Goal: Task Accomplishment & Management: Manage account settings

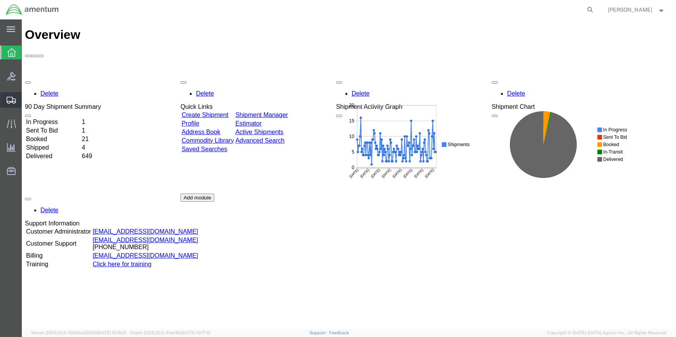
click at [0, 0] on span "Create Shipment" at bounding box center [0, 0] width 0 height 0
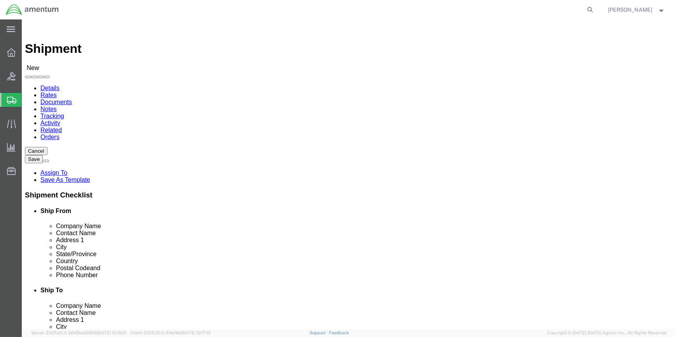
select select
type input "WSA"
select select "49914"
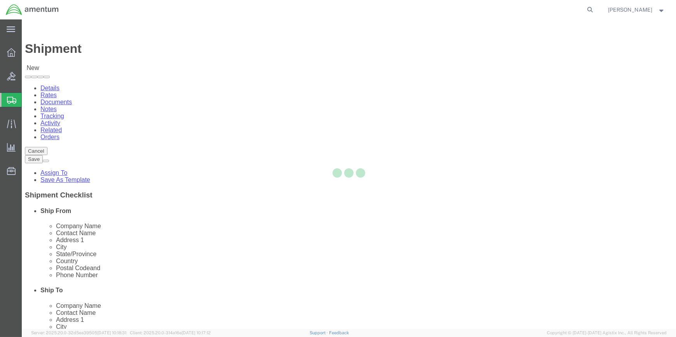
select select "[GEOGRAPHIC_DATA]"
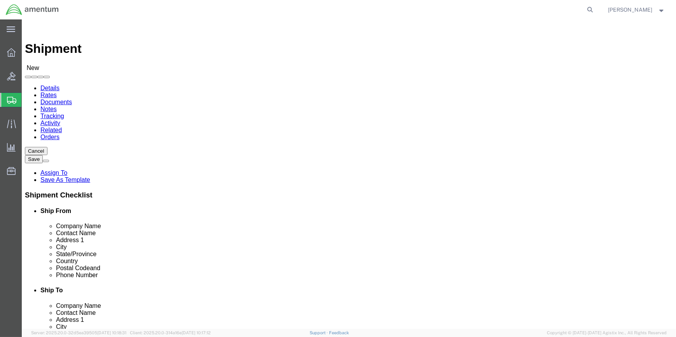
drag, startPoint x: 99, startPoint y: 156, endPoint x: 90, endPoint y: 155, distance: 9.0
click div
type input "[PERSON_NAME]"
click input "text"
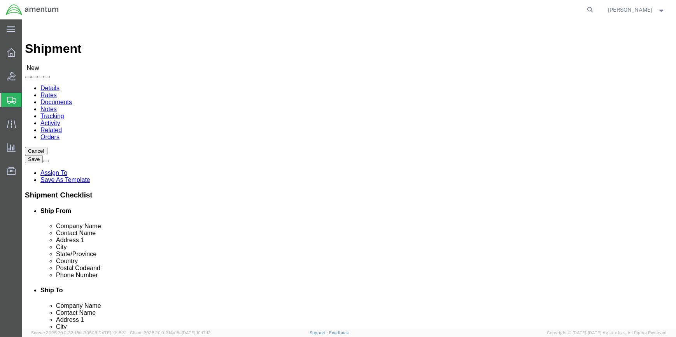
type input "[PHONE_NUMBER]"
drag, startPoint x: 141, startPoint y: 278, endPoint x: 101, endPoint y: 277, distance: 40.1
click div
type input "[PERSON_NAME][EMAIL_ADDRESS][PERSON_NAME][DOMAIN_NAME]"
type input "SD"
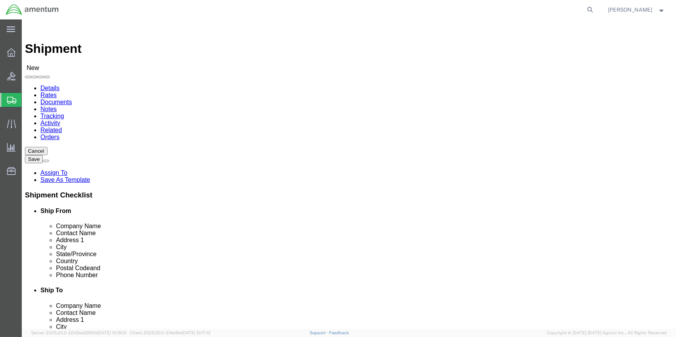
select select "49947"
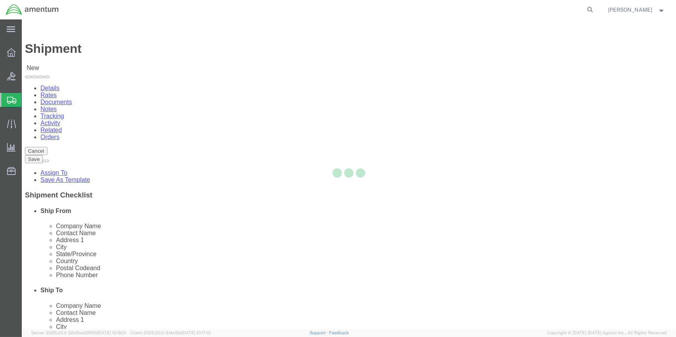
select select "CA"
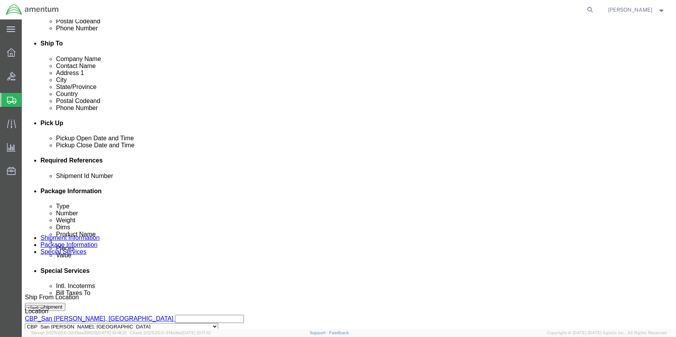
scroll to position [247, 0]
click button "Add reference"
click select "Select Account Type Activity ID Airline Appointment Number ASN Batch Request # …"
select select "CUSTREF"
click select "Select Account Type Activity ID Airline Appointment Number ASN Batch Request # …"
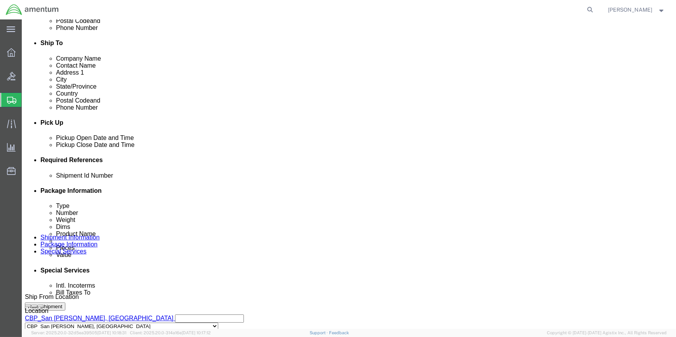
click input "text"
type input "540-009803"
click button "Add reference"
click select "Select Account Type Activity ID Airline Appointment Number ASN Batch Request # …"
select select "DEPT"
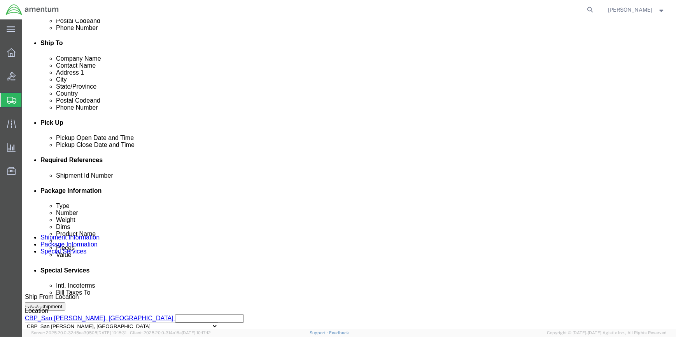
click select "Select Account Type Activity ID Airline Appointment Number ASN Batch Request # …"
click input "text"
type input "CBP"
drag, startPoint x: 451, startPoint y: 203, endPoint x: 325, endPoint y: 219, distance: 127.0
click button "Add reference"
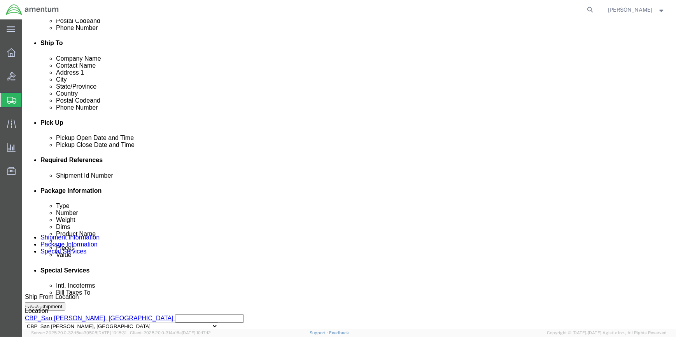
click select "Select Account Type Activity ID Airline Appointment Number ASN Batch Request # …"
select select "PROJNUM"
click select "Select Account Type Activity ID Airline Appointment Number ASN Batch Request # …"
drag, startPoint x: 119, startPoint y: 247, endPoint x: 262, endPoint y: 248, distance: 143.5
click div
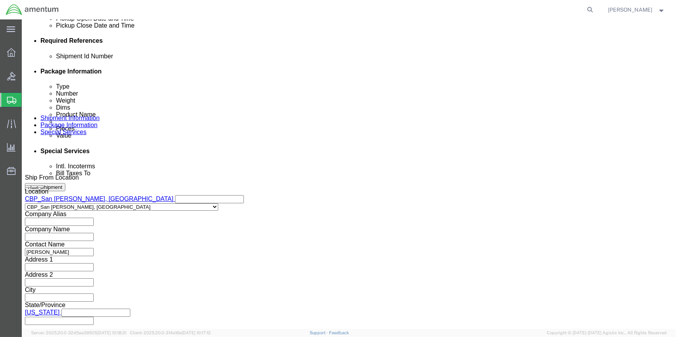
scroll to position [373, 0]
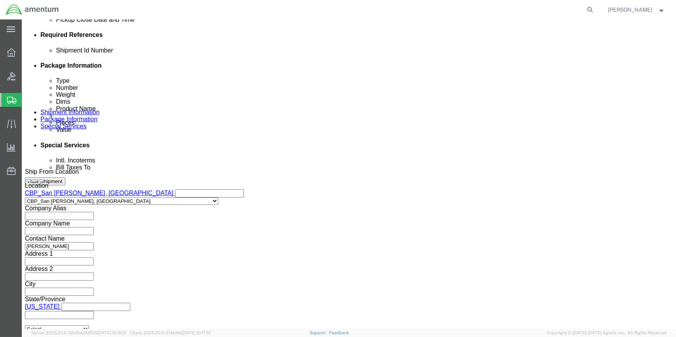
type input "6118.04.03.2219.000.WSA.0000"
click button "Continue"
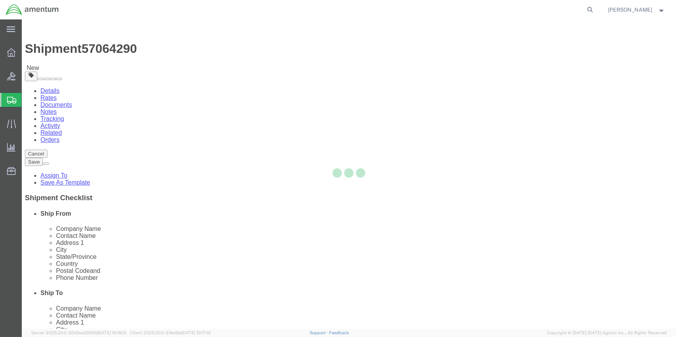
select select "CBOX"
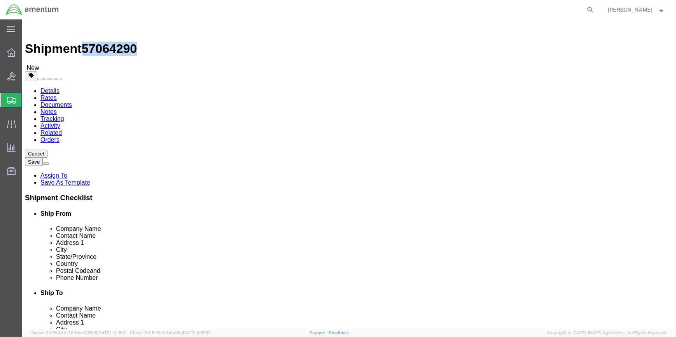
drag, startPoint x: 63, startPoint y: 6, endPoint x: 104, endPoint y: 8, distance: 41.3
click h1 "Shipment 57064290"
drag, startPoint x: 103, startPoint y: 8, endPoint x: 99, endPoint y: 9, distance: 4.0
copy h1 "57064290"
click input "text"
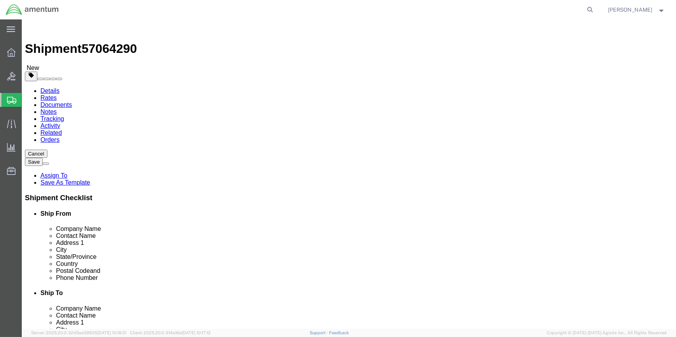
type input "1"
type input "12"
type input "10"
click input "1"
type input "18"
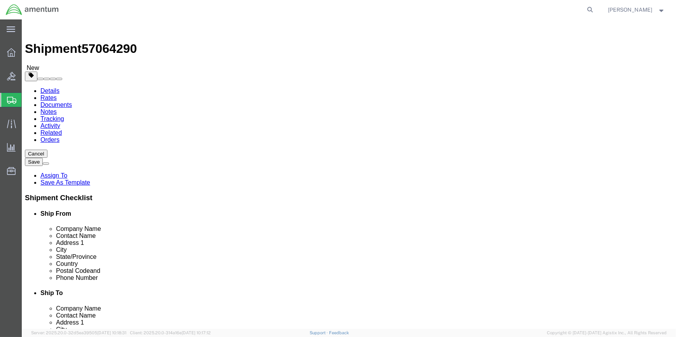
click input "0.00"
type input "0"
type input "18"
click span
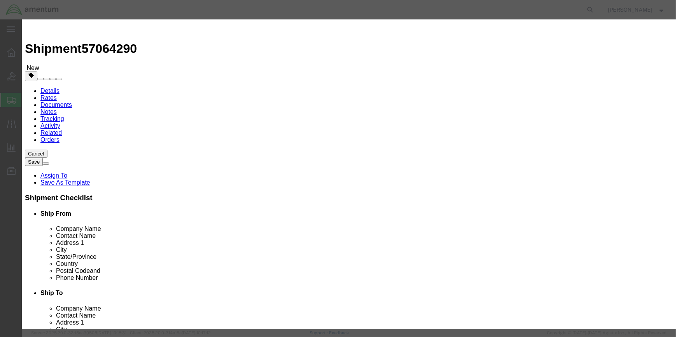
drag, startPoint x: 230, startPoint y: 58, endPoint x: 235, endPoint y: 58, distance: 5.1
click input "text"
type input "SURVIVAL KIT"
click input "0"
type input "1"
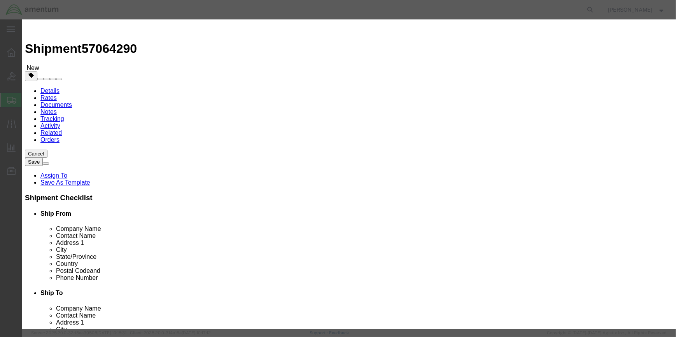
type input ".20"
click input "text"
type input "CBP-080"
click input "checkbox"
checkbox input "true"
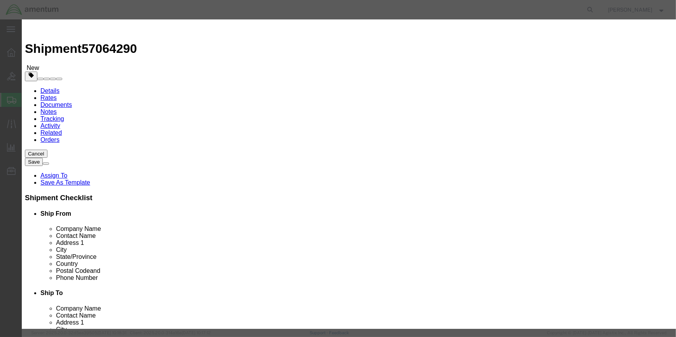
scroll to position [141, 0]
click input "text"
type input "LIFE-SAVING APPLIANCES, NOT SELF-INFLATING"
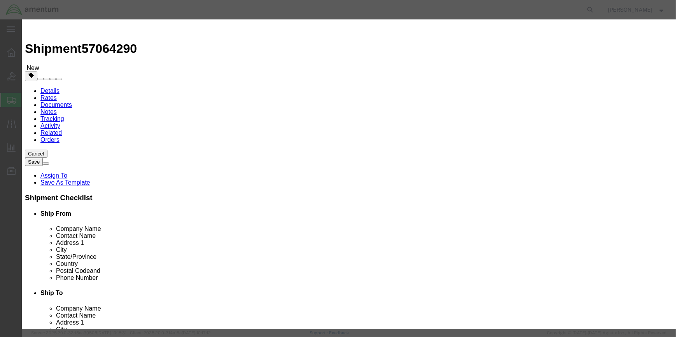
click input "text"
type input "3072"
click select "Select 1 Explosive 1.1 Explosive 1.2 Explosive 1.3 Explosive 1.4 Explosive 1.5 …"
select select "9 Miscellaneous"
click select "Select 1 Explosive 1.1 Explosive 1.2 Explosive 1.3 Explosive 1.4 Explosive 1.5 …"
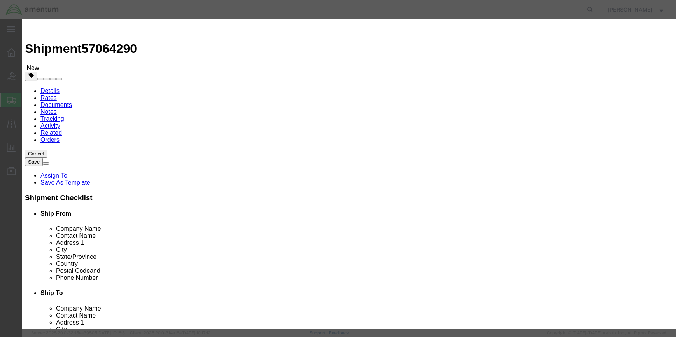
scroll to position [205, 0]
click select "Select 1 - Drums 2 - Reserved 3 - Jerricans 4 - Boxes 5 - Bags 6 - Composite Pa…"
select select "BOXES"
click select "Select 1 - Drums 2 - Reserved 3 - Jerricans 4 - Boxes 5 - Bags 6 - Composite Pa…"
click select "Container Material A - Steel (all types and surface treatments) B - Aluminum C …"
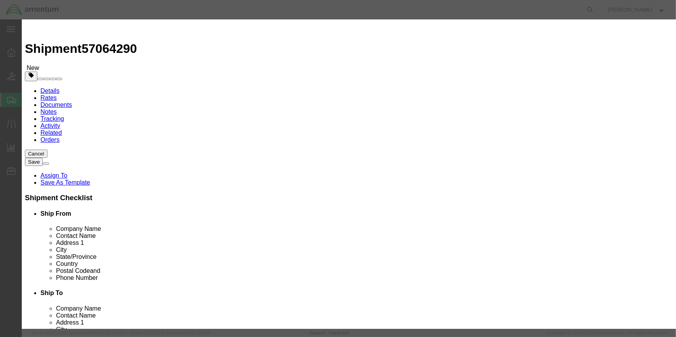
select select "FIBERBOARD"
click select "Container Material A - Steel (all types and surface treatments) B - Aluminum C …"
click input "text"
type input "955"
drag, startPoint x: 224, startPoint y: 205, endPoint x: 244, endPoint y: 203, distance: 20.7
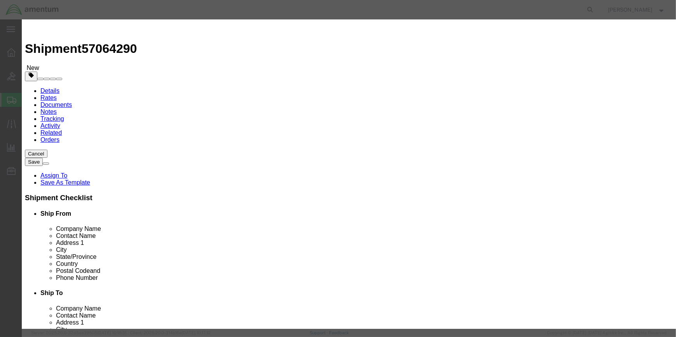
click input "text"
type input "7.7"
click select "Select curies gallons kgs lbs liters milliliters"
select select "KGS"
click select "Select curies gallons kgs lbs liters milliliters"
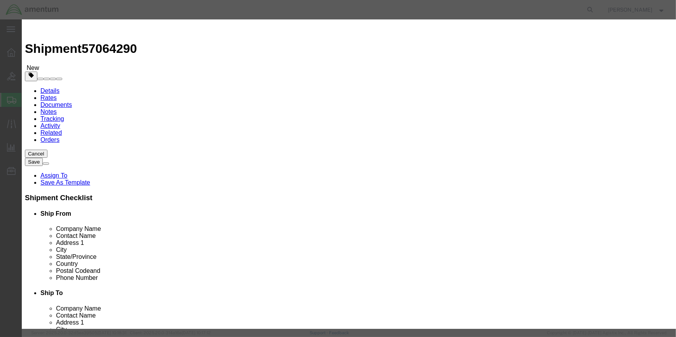
click input "text"
type input "CHEMTREC"
type input "CCN 216832"
click input "text"
type input "[PHONE_NUMBER]"
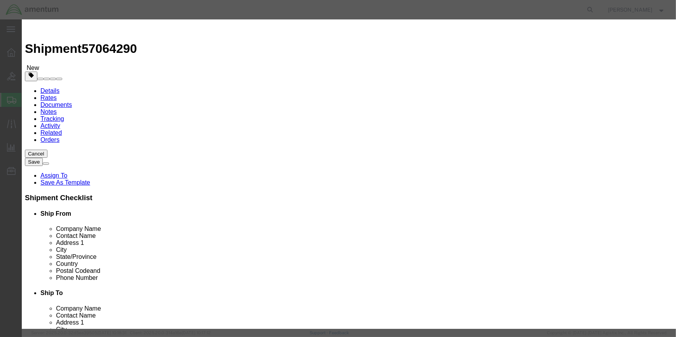
click button "Save & Close"
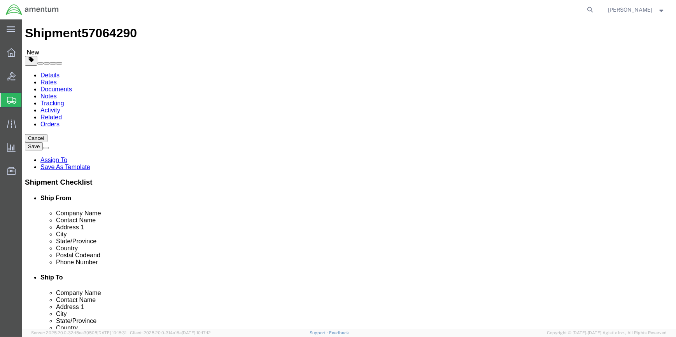
scroll to position [29, 0]
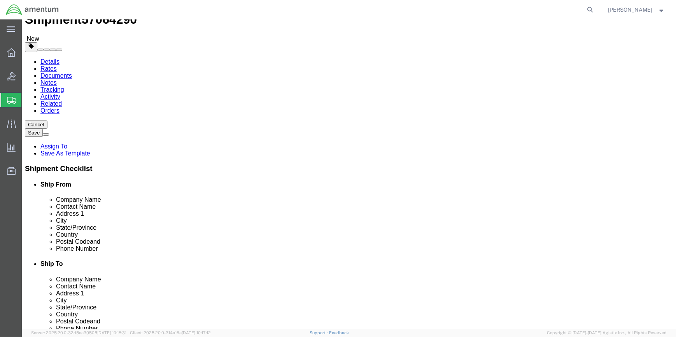
drag, startPoint x: 34, startPoint y: 49, endPoint x: 42, endPoint y: 56, distance: 11.1
click icon
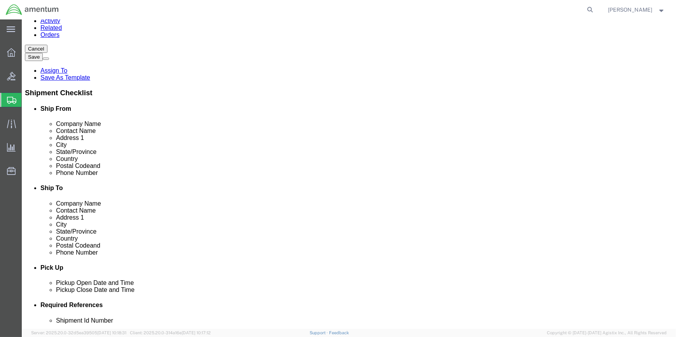
scroll to position [241, 0]
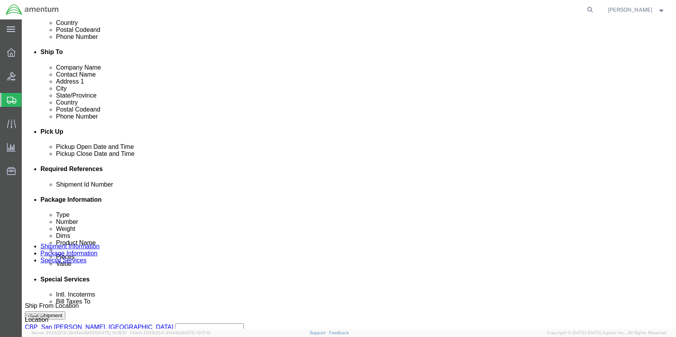
paste input "57064290"
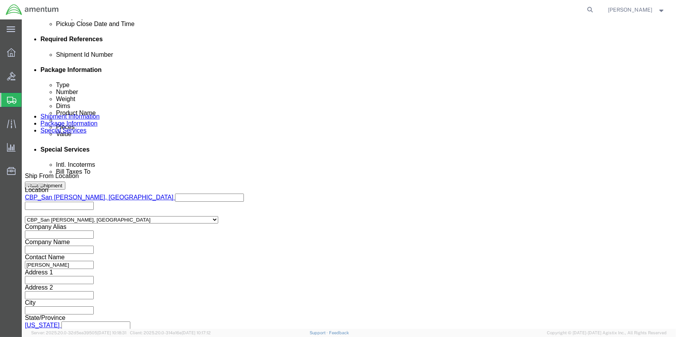
scroll to position [373, 0]
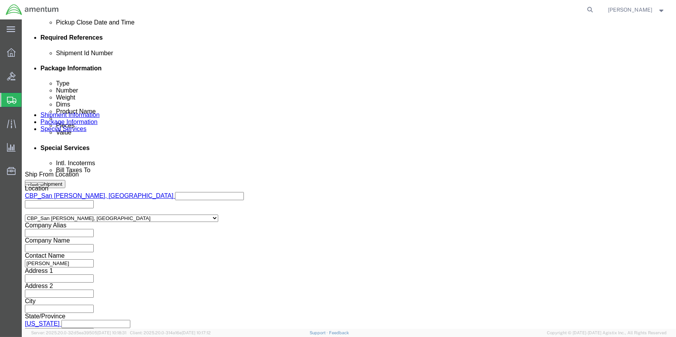
type input "57064290"
click button "Continue"
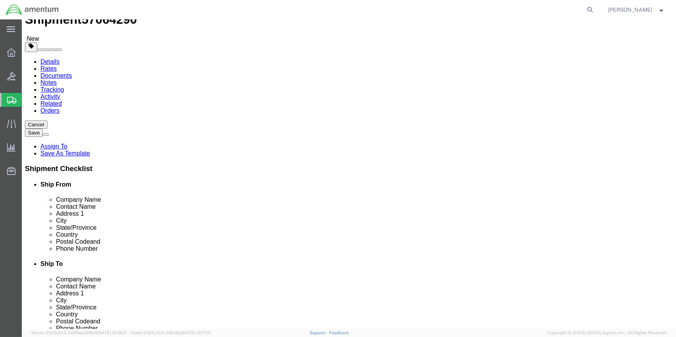
drag, startPoint x: 551, startPoint y: 294, endPoint x: 535, endPoint y: 292, distance: 16.5
click button "Rate Shipment"
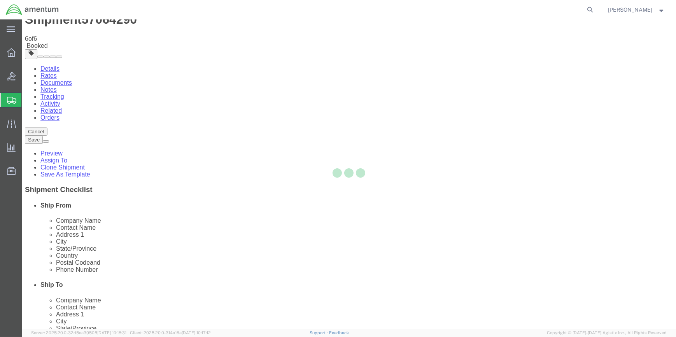
scroll to position [0, 0]
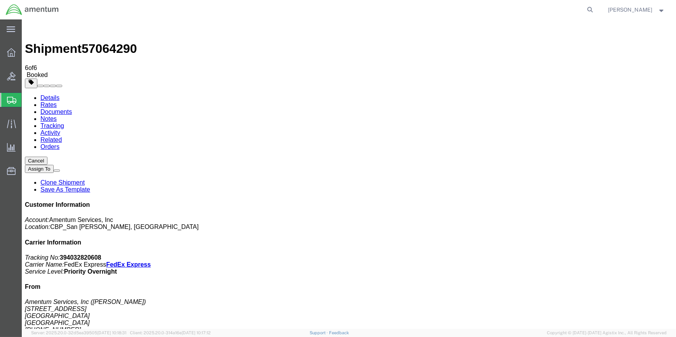
drag, startPoint x: 418, startPoint y: 71, endPoint x: 416, endPoint y: 87, distance: 16.0
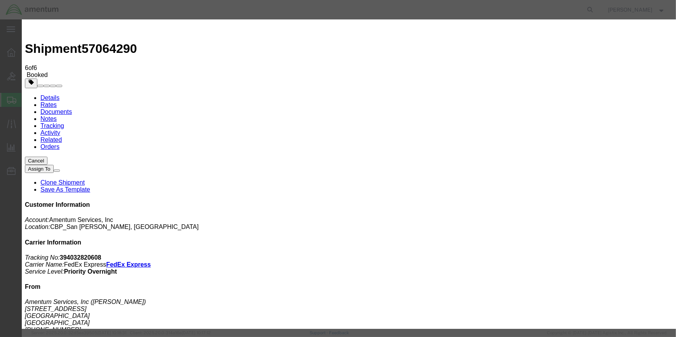
drag, startPoint x: 196, startPoint y: 80, endPoint x: 299, endPoint y: 129, distance: 114.6
type input "C:\fakepath\SDC 57064290.pdf"
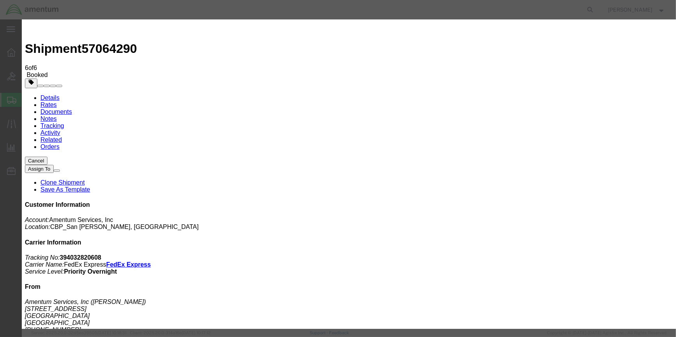
type input "C:\fakepath\SDC 57064290.pdf"
select select
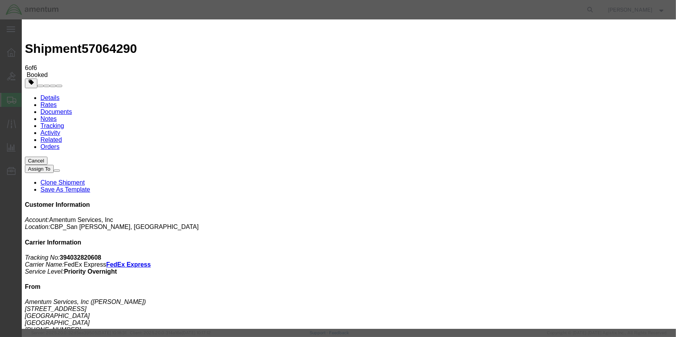
select select
